Goal: Information Seeking & Learning: Learn about a topic

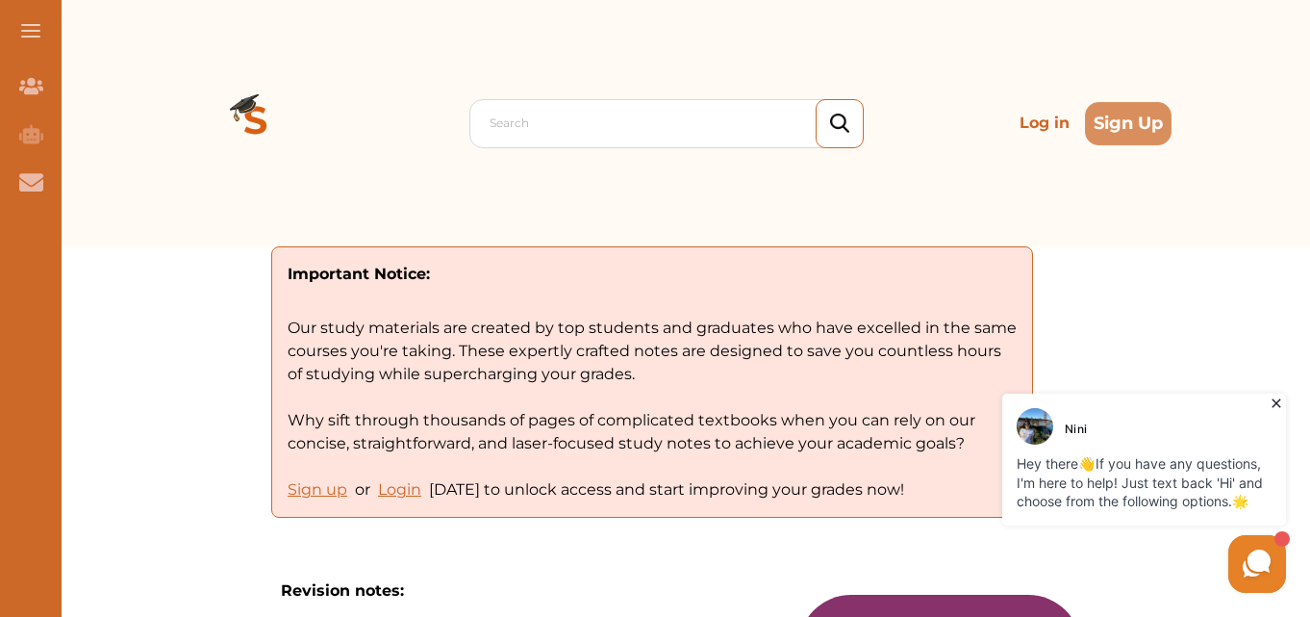
click at [1275, 403] on icon at bounding box center [1276, 403] width 19 height 19
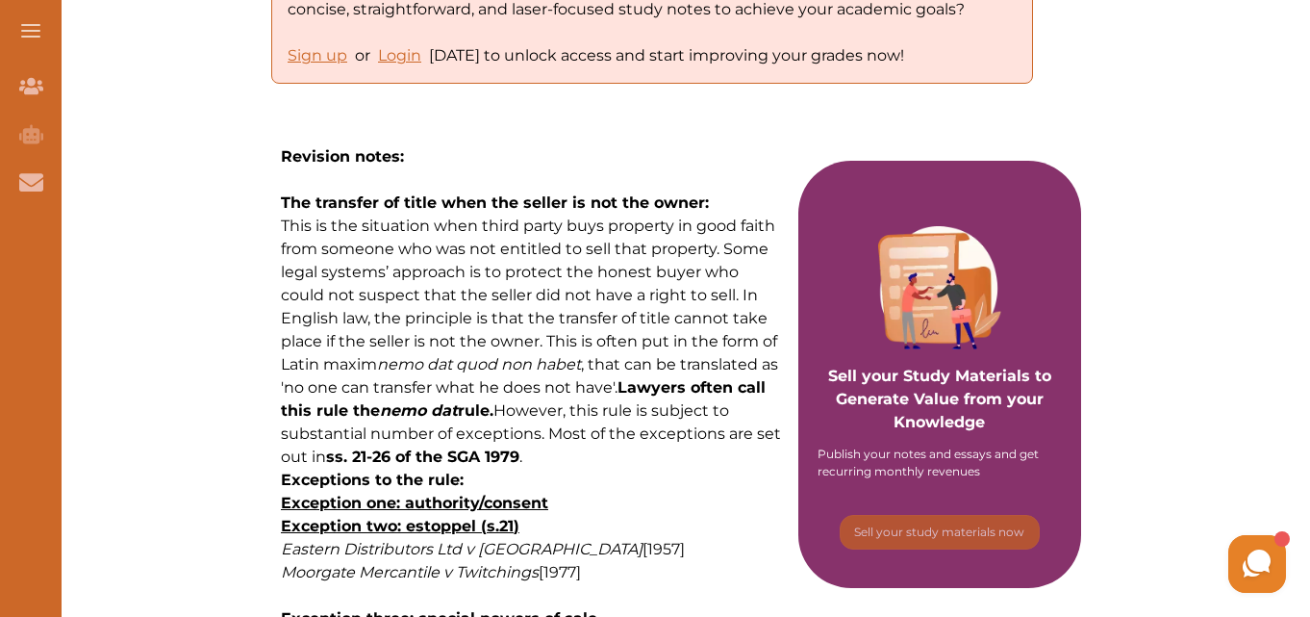
scroll to position [481, 0]
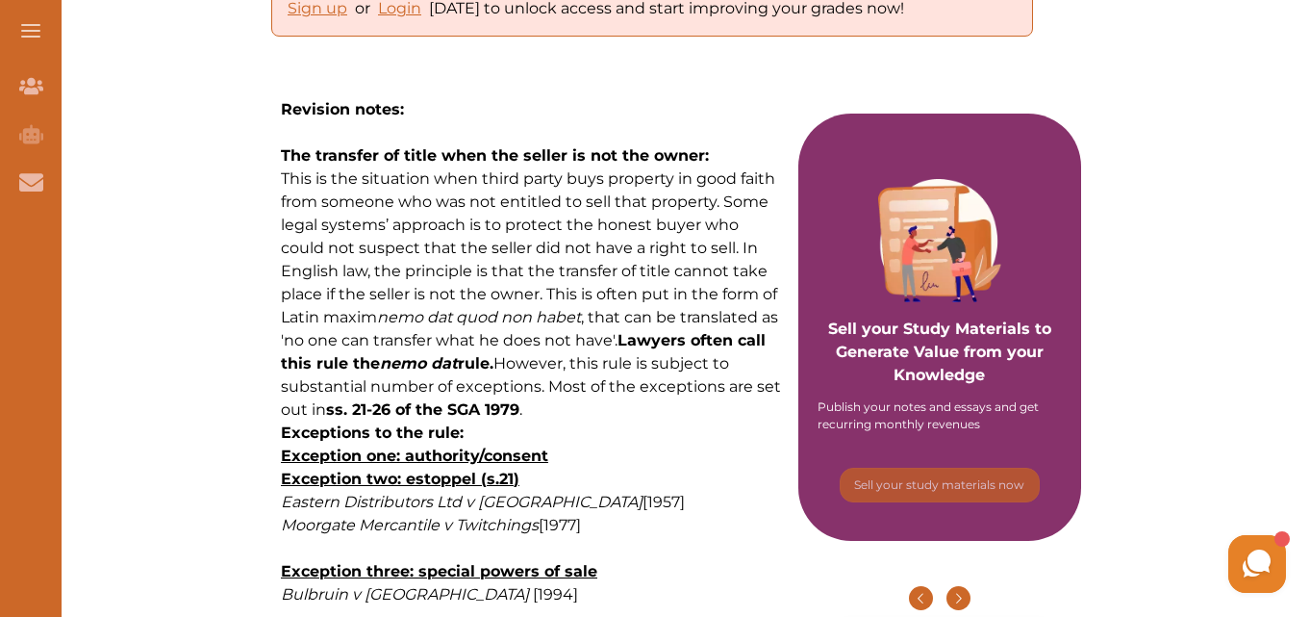
drag, startPoint x: 322, startPoint y: 407, endPoint x: 288, endPoint y: 292, distance: 120.5
click at [288, 334] on span "This is the situation when third party buys property in good faith from someone…" at bounding box center [531, 293] width 500 height 249
drag, startPoint x: 279, startPoint y: 154, endPoint x: 566, endPoint y: 254, distance: 303.7
click at [607, 258] on p "This is the situation when third party buys property in good faith from someone…" at bounding box center [533, 294] width 504 height 254
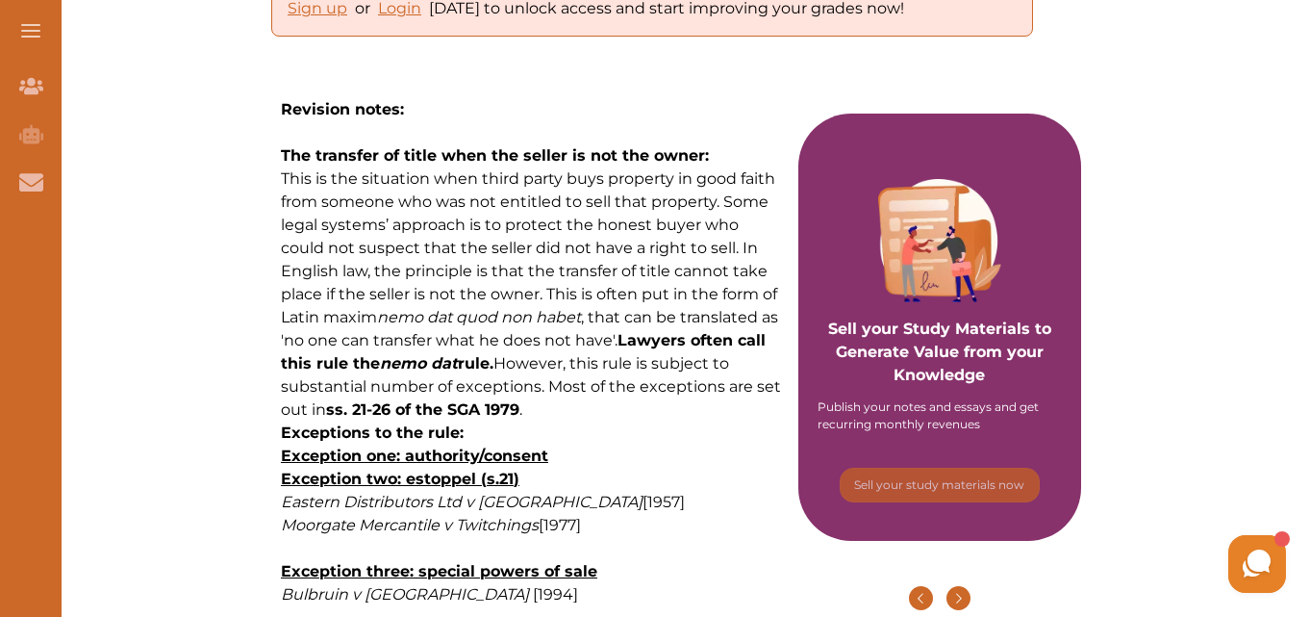
click at [607, 258] on p "This is the situation when third party buys property in good faith from someone…" at bounding box center [533, 294] width 504 height 254
drag, startPoint x: 279, startPoint y: 150, endPoint x: 705, endPoint y: 205, distance: 429.7
click at [713, 158] on p "Revision notes: The transfer of title when the seller is not the owner:" at bounding box center [533, 132] width 504 height 69
drag, startPoint x: 701, startPoint y: 241, endPoint x: 663, endPoint y: 282, distance: 55.8
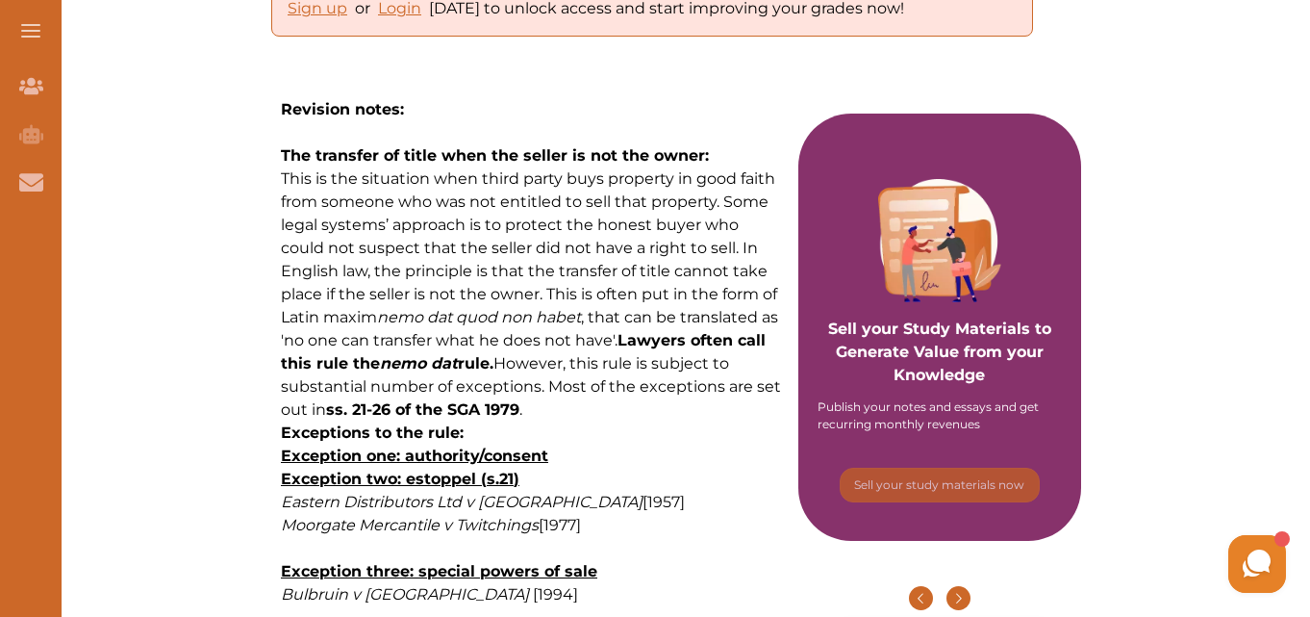
click at [663, 282] on p "This is the situation when third party buys property in good faith from someone…" at bounding box center [533, 294] width 504 height 254
drag, startPoint x: 769, startPoint y: 383, endPoint x: 451, endPoint y: 329, distance: 322.0
click at [454, 330] on p "This is the situation when third party buys property in good faith from someone…" at bounding box center [533, 294] width 504 height 254
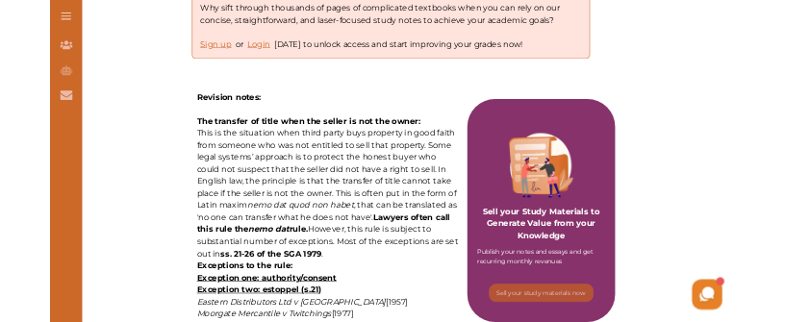
scroll to position [385, 0]
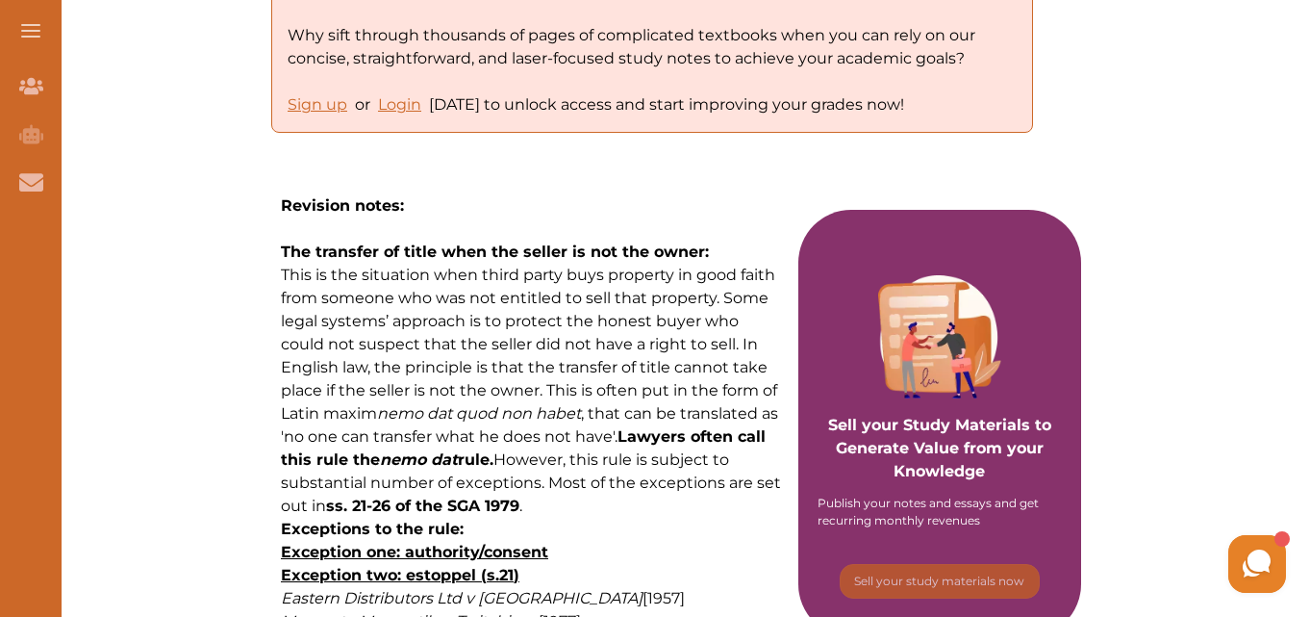
drag, startPoint x: 279, startPoint y: 274, endPoint x: 661, endPoint y: 333, distance: 386.4
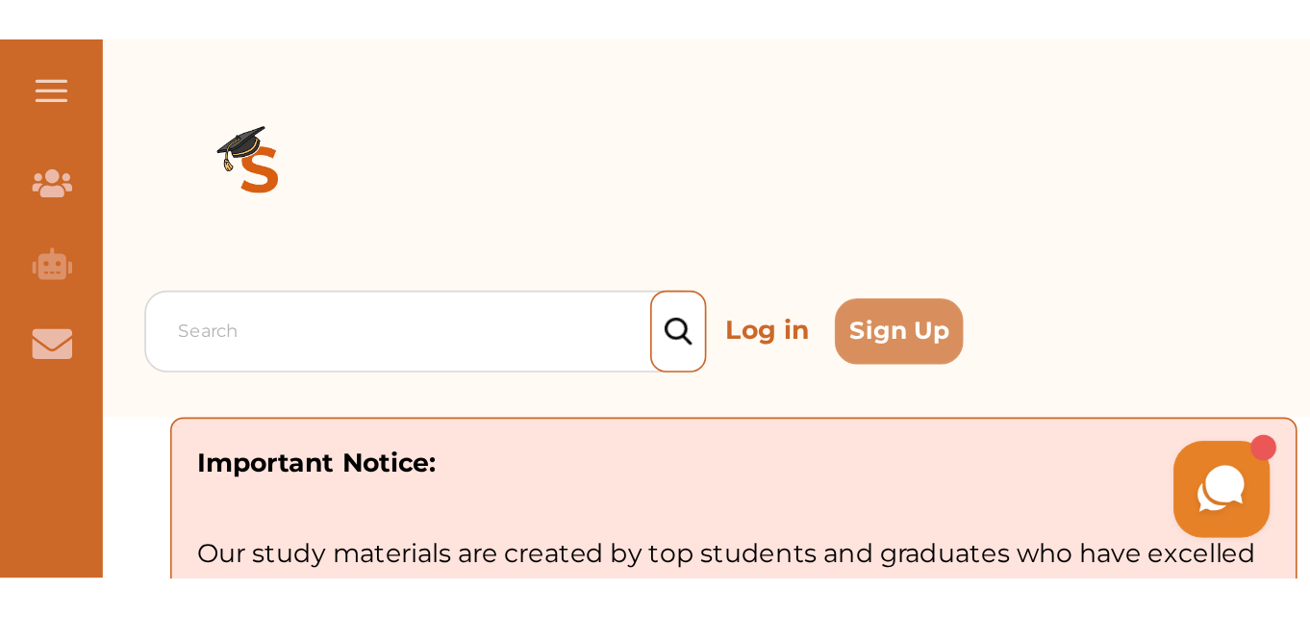
scroll to position [0, 0]
